Goal: Complete application form

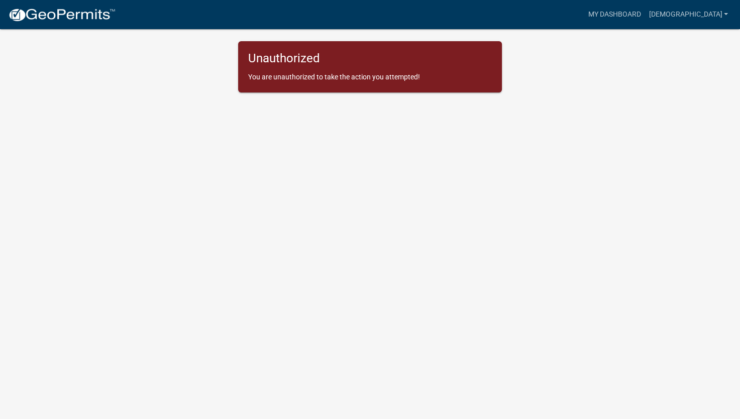
click at [76, 15] on img at bounding box center [62, 15] width 108 height 15
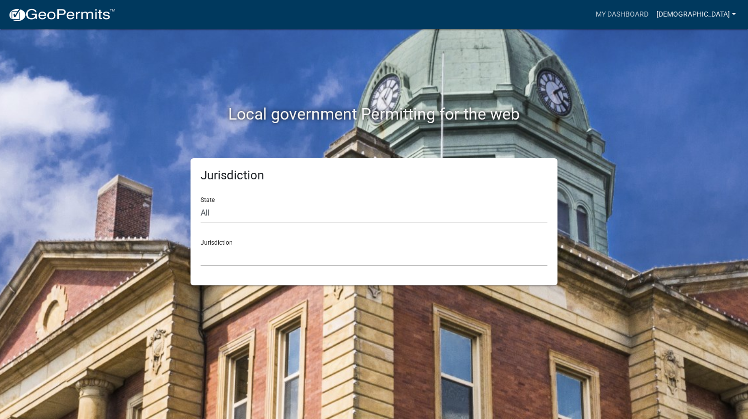
click at [720, 17] on link "[DEMOGRAPHIC_DATA]" at bounding box center [695, 14] width 87 height 19
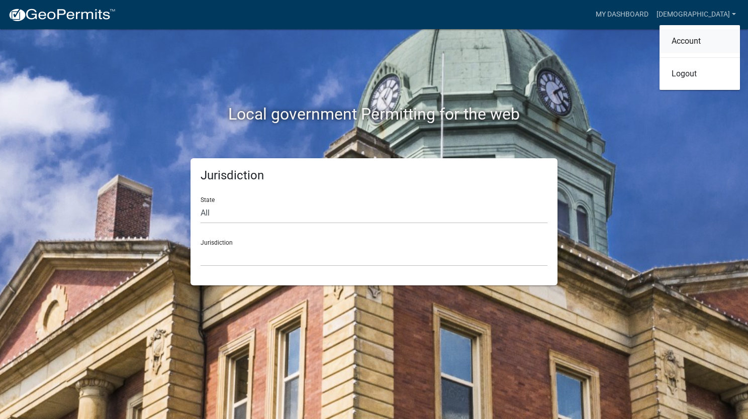
click at [698, 39] on link "Account" at bounding box center [700, 41] width 80 height 24
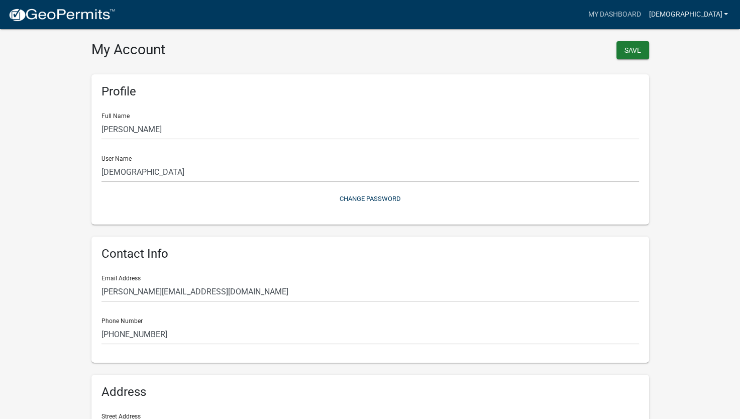
click at [693, 17] on link "[DEMOGRAPHIC_DATA]" at bounding box center [688, 14] width 87 height 19
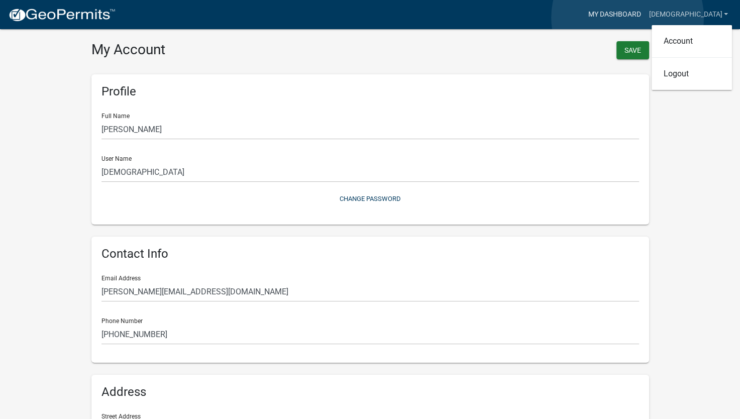
click at [628, 18] on link "My Dashboard" at bounding box center [614, 14] width 61 height 19
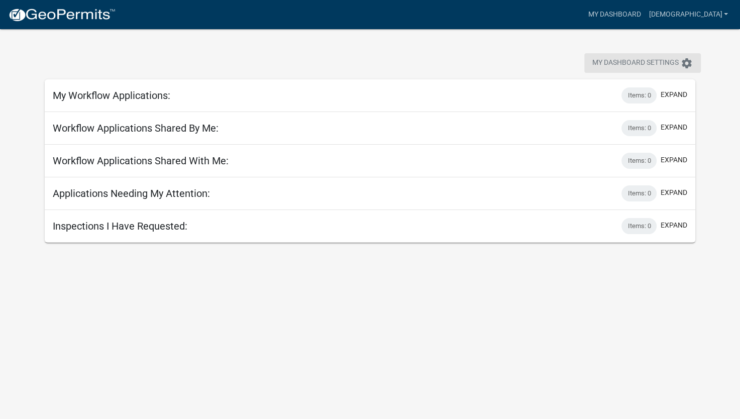
click at [684, 62] on icon "settings" at bounding box center [687, 63] width 12 height 12
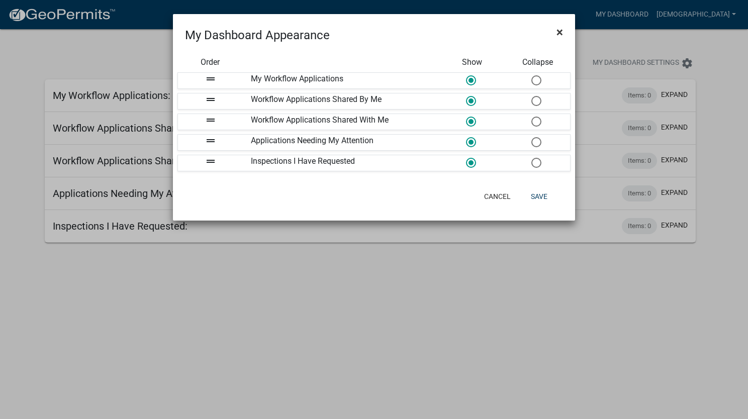
click at [558, 30] on span "×" at bounding box center [559, 32] width 7 height 14
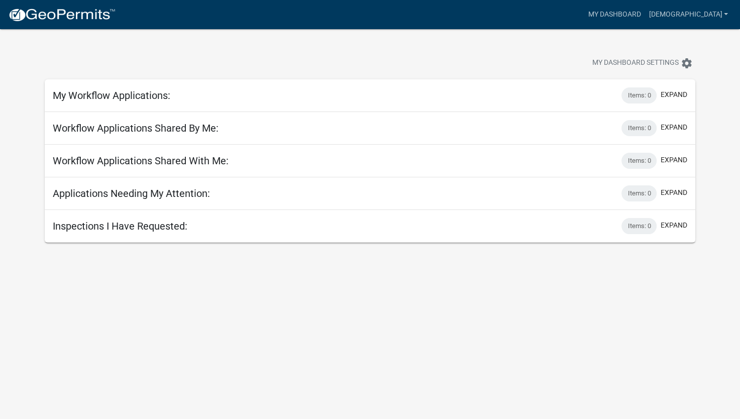
click at [57, 15] on img at bounding box center [62, 15] width 108 height 15
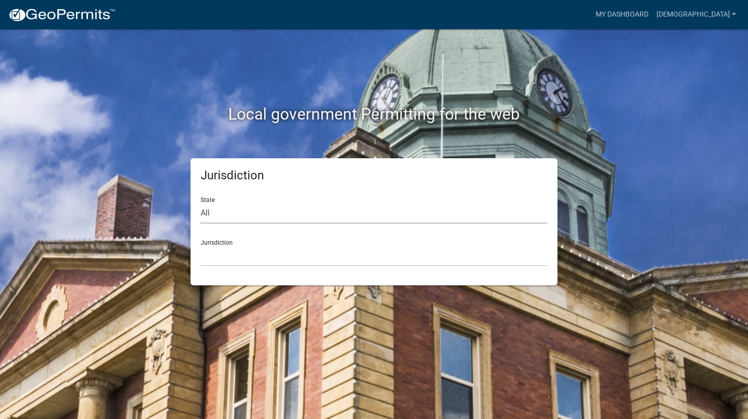
click at [249, 213] on select "All Colorado Georgia Indiana Iowa Kansas Minnesota Ohio South Carolina Wisconsin" at bounding box center [374, 213] width 347 height 21
select select "Georgia"
click at [201, 203] on select "All Colorado Georgia Indiana Iowa Kansas Minnesota Ohio South Carolina Wisconsin" at bounding box center [374, 213] width 347 height 21
click at [251, 256] on select "Cook County, Georgia Crawford County, Georgia Gilmer County, Georgia Haralson C…" at bounding box center [374, 256] width 347 height 21
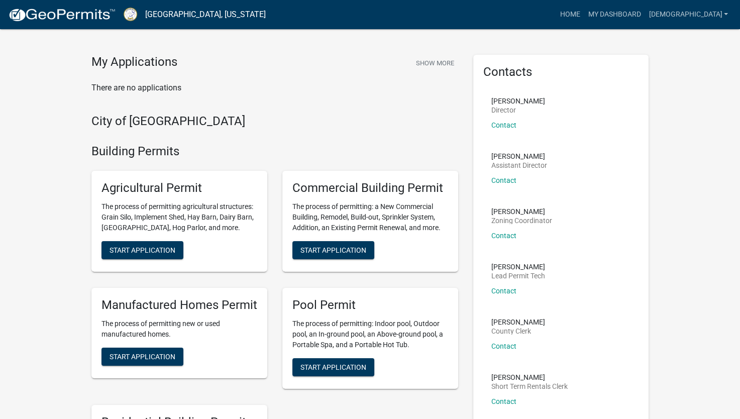
scroll to position [50, 0]
